Goal: Task Accomplishment & Management: Manage account settings

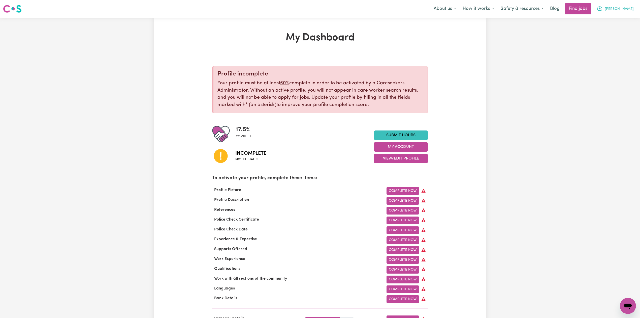
click at [620, 10] on span "[PERSON_NAME]" at bounding box center [619, 9] width 29 height 6
click at [612, 38] on link "Logout" at bounding box center [617, 39] width 40 height 10
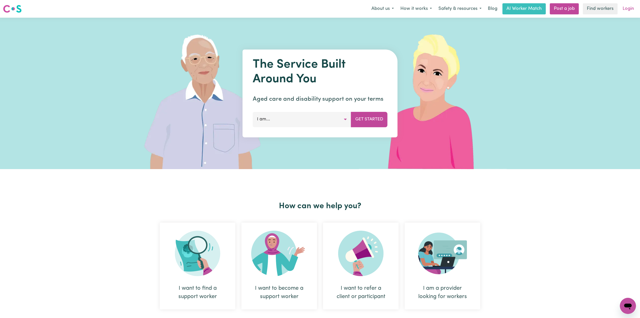
click at [625, 11] on link "Login" at bounding box center [628, 8] width 17 height 11
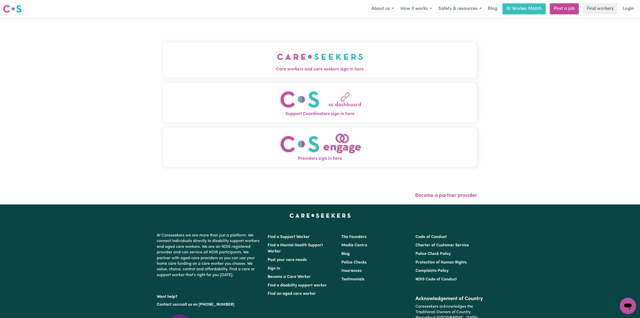
click at [639, 12] on div "Menu About us How it works Safety & resources Blog AI Worker Match Post a job F…" at bounding box center [320, 9] width 640 height 12
click at [250, 72] on span "Care workers and care seekers sign in here" at bounding box center [320, 69] width 314 height 7
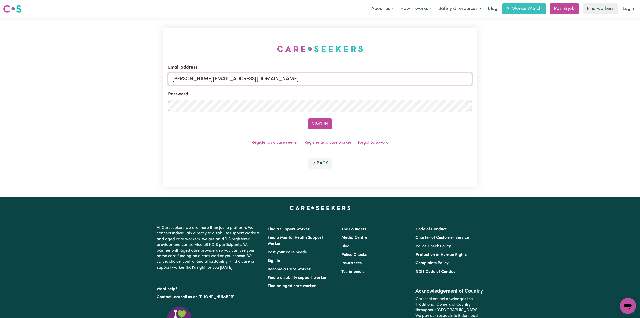
drag, startPoint x: 223, startPoint y: 84, endPoint x: 220, endPoint y: 92, distance: 8.1
click at [223, 84] on input "[PERSON_NAME][EMAIL_ADDRESS][DOMAIN_NAME]" at bounding box center [320, 79] width 304 height 12
drag, startPoint x: 198, startPoint y: 81, endPoint x: 317, endPoint y: 98, distance: 119.9
click at [317, 85] on form "Email address Superuser~[EMAIL_ADDRESS][DOMAIN_NAME] Password Sign In" at bounding box center [320, 96] width 304 height 65
type input "Superuser~[EMAIL_ADDRESS][DOMAIN_NAME]"
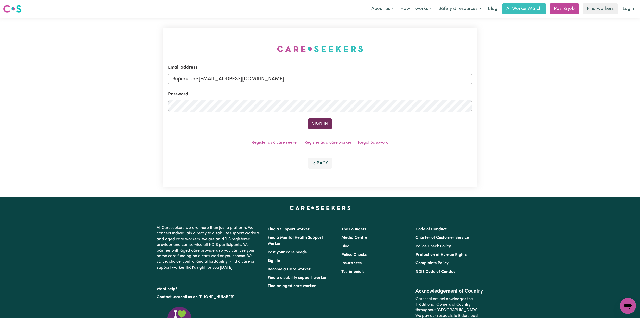
click at [318, 122] on button "Sign In" at bounding box center [320, 123] width 24 height 11
